Goal: Find specific page/section: Find specific page/section

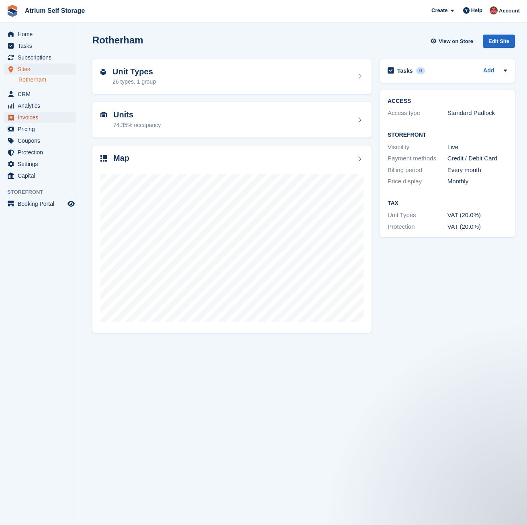
click at [27, 115] on span "Invoices" at bounding box center [42, 117] width 48 height 11
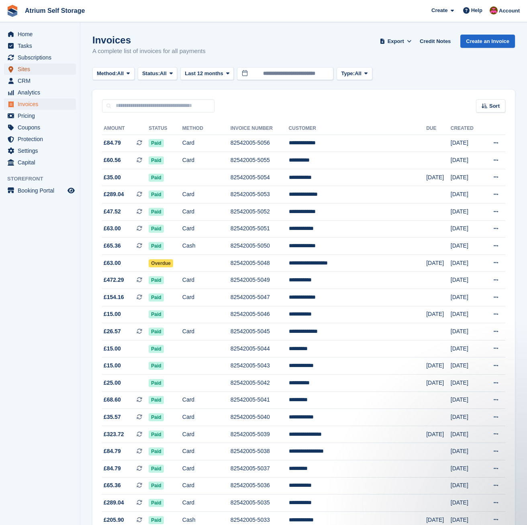
click at [27, 67] on span "Sites" at bounding box center [42, 69] width 48 height 11
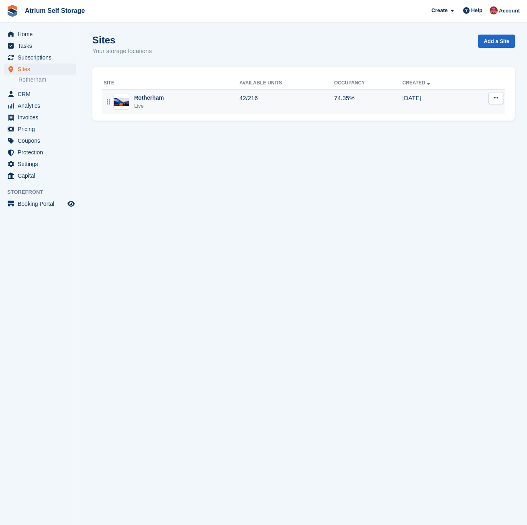
click at [184, 102] on div "Rotherham Live" at bounding box center [172, 102] width 136 height 16
